Goal: Transaction & Acquisition: Purchase product/service

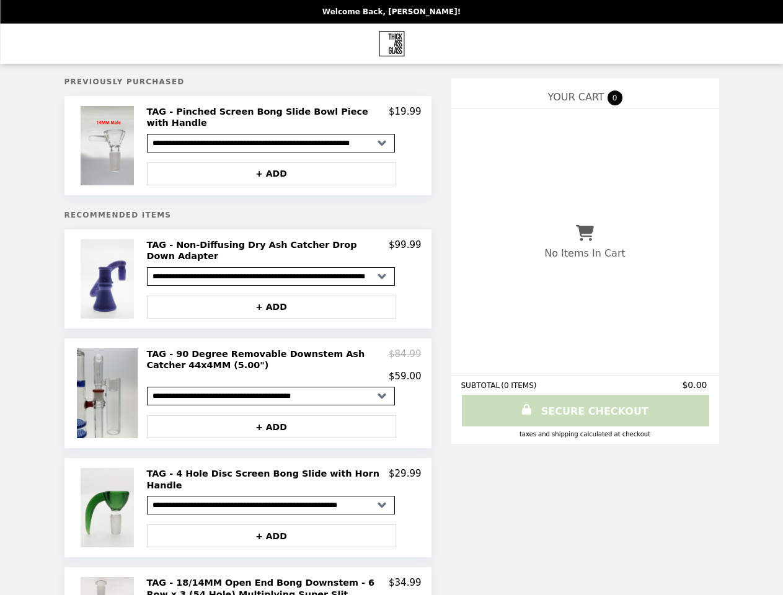
select select "**********"
click at [109, 141] on img at bounding box center [109, 145] width 56 height 79
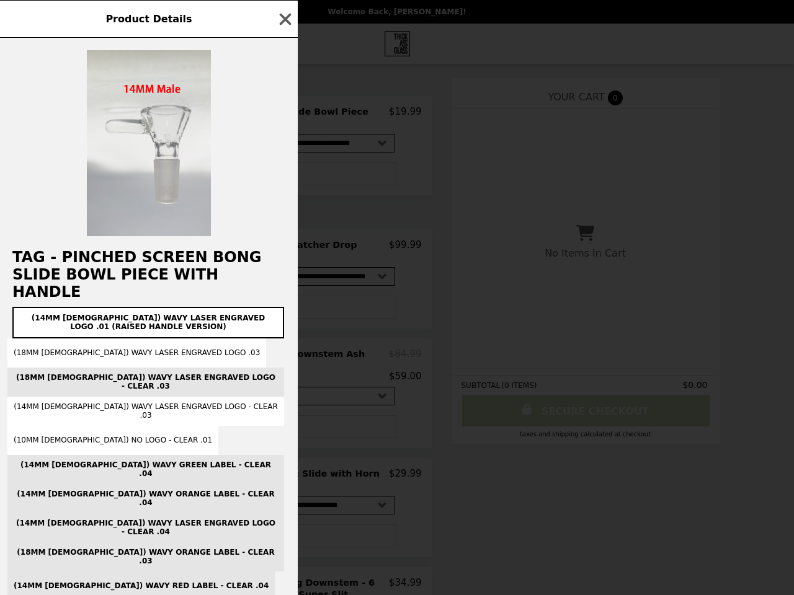
click at [272, 164] on div "Product Details TAG - Pinched Screen Bong Slide Bowl Piece with Handle (14MM [D…" at bounding box center [397, 297] width 794 height 595
click at [109, 265] on h2 "TAG - Pinched Screen Bong Slide Bowl Piece with Handle" at bounding box center [149, 275] width 298 height 52
click at [284, 237] on div "TAG - Pinched Screen Bong Slide Bowl Piece with Handle (14MM [DEMOGRAPHIC_DATA]…" at bounding box center [149, 316] width 298 height 557
click at [272, 288] on div "Product Details TAG - Pinched Screen Bong Slide Bowl Piece with Handle (14MM [D…" at bounding box center [397, 297] width 794 height 595
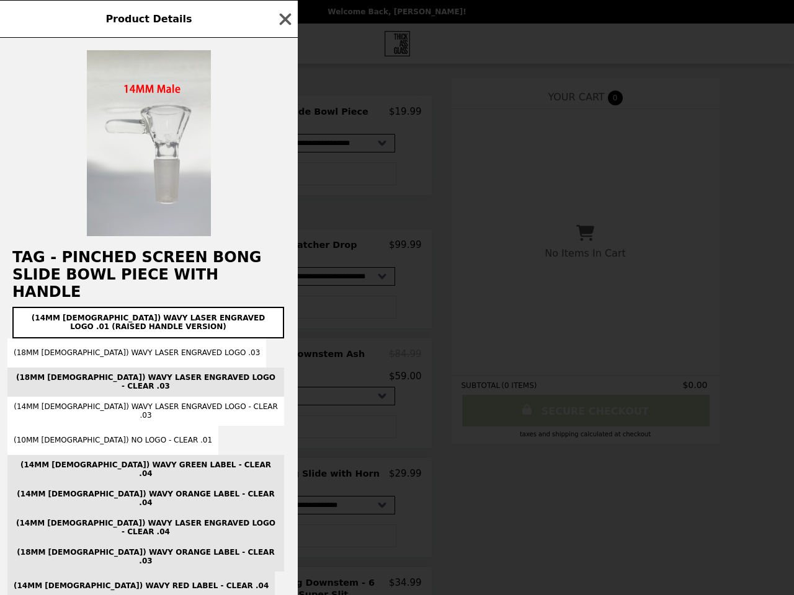
click at [284, 348] on h2 "TAG - 90 Degree Removable Downstem Ash Catcher 44x4MM (5.00")" at bounding box center [268, 359] width 242 height 23
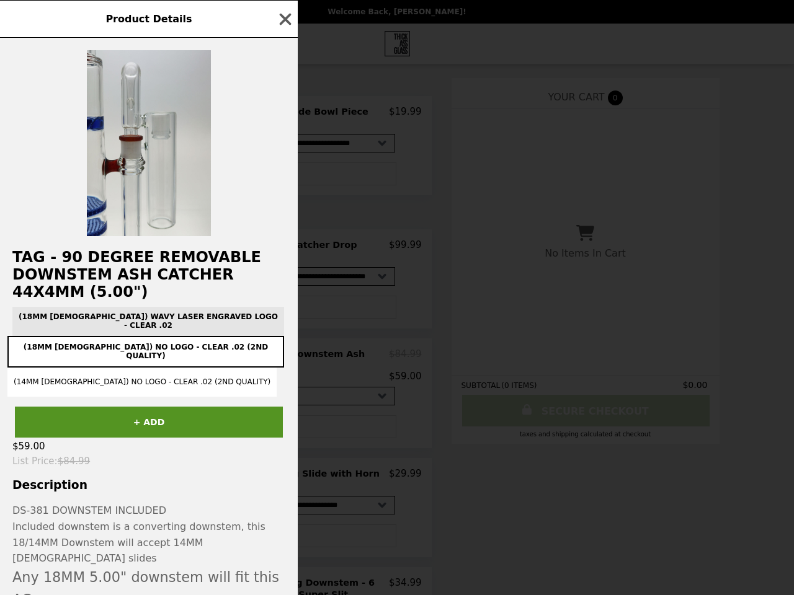
click at [272, 410] on div "Product Details TAG - 90 Degree Removable Downstem Ash Catcher 44x4MM (5.00") (…" at bounding box center [397, 297] width 794 height 595
click at [109, 486] on div "TAG - 90 Degree Removable Downstem Ash Catcher 44x4MM (5.00") (18MM [DEMOGRAPHI…" at bounding box center [149, 316] width 298 height 557
